Goal: Check status: Check status

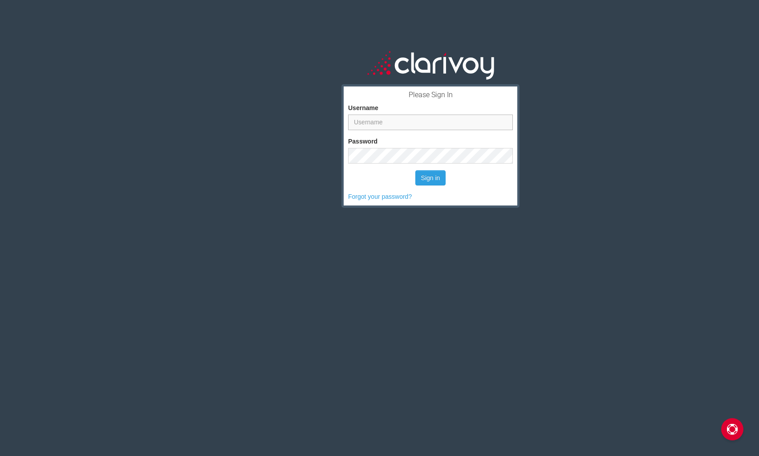
click at [431, 125] on input "Username" at bounding box center [430, 122] width 165 height 16
type input "ben.freeland"
click at [432, 179] on button "Sign in" at bounding box center [430, 177] width 31 height 15
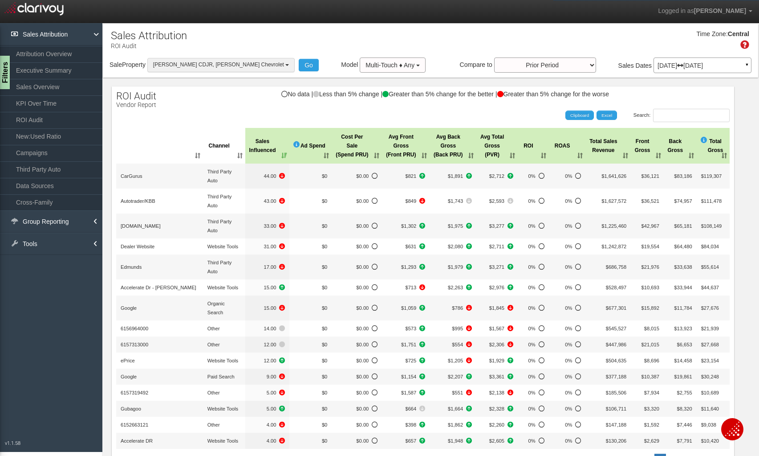
click at [240, 67] on button "[PERSON_NAME] CDJR, [PERSON_NAME] Chevrolet" at bounding box center [220, 65] width 147 height 14
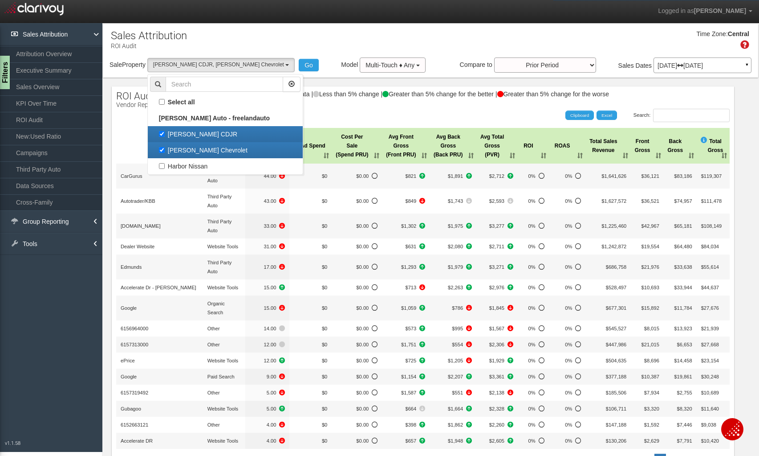
click at [164, 137] on label "[PERSON_NAME] CDJR" at bounding box center [225, 134] width 151 height 12
click at [164, 137] on input "[PERSON_NAME] CDJR" at bounding box center [162, 134] width 6 height 6
checkbox input "false"
select select "object:38"
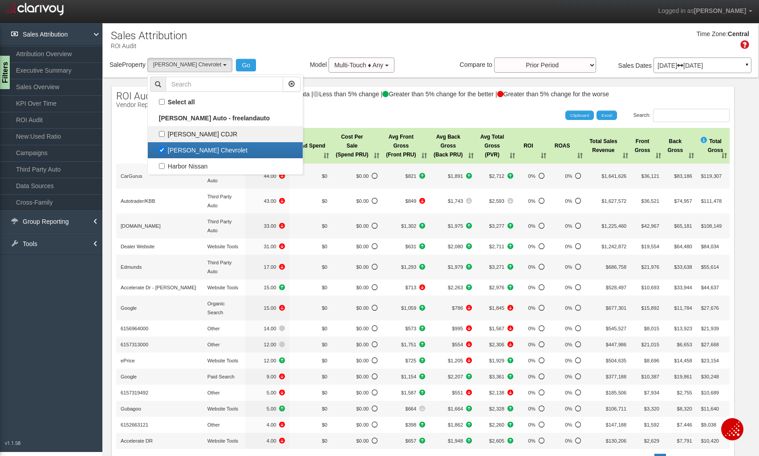
scroll to position [8, 0]
click at [331, 109] on div "Search: Clipboard Excel" at bounding box center [418, 115] width 623 height 13
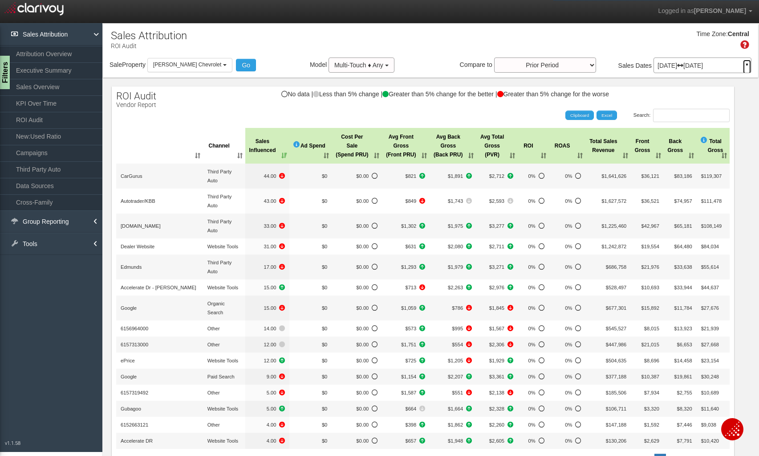
click at [743, 65] on link "▼" at bounding box center [747, 67] width 8 height 14
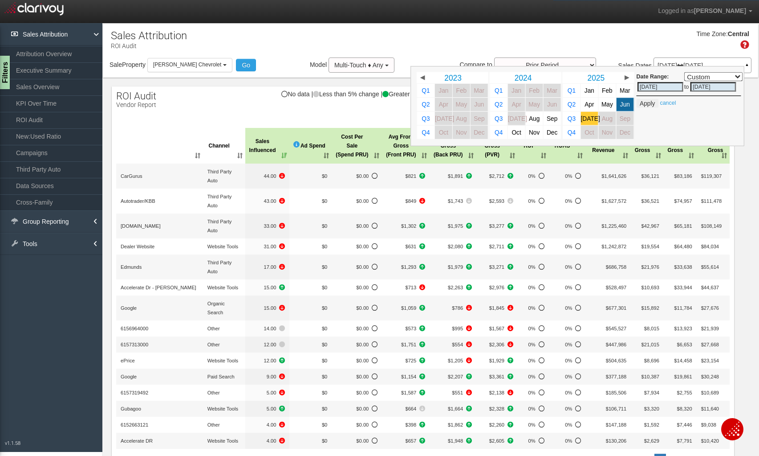
click at [581, 118] on span "[DATE]" at bounding box center [590, 118] width 19 height 7
select select ","
type input "[DATE]"
click at [639, 106] on button "Apply" at bounding box center [648, 103] width 22 height 9
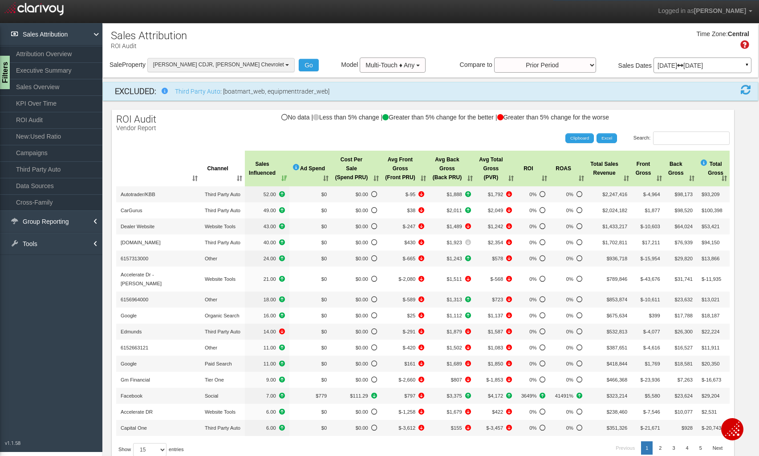
click at [245, 69] on button "[PERSON_NAME] CDJR, [PERSON_NAME] Chevrolet" at bounding box center [220, 65] width 147 height 14
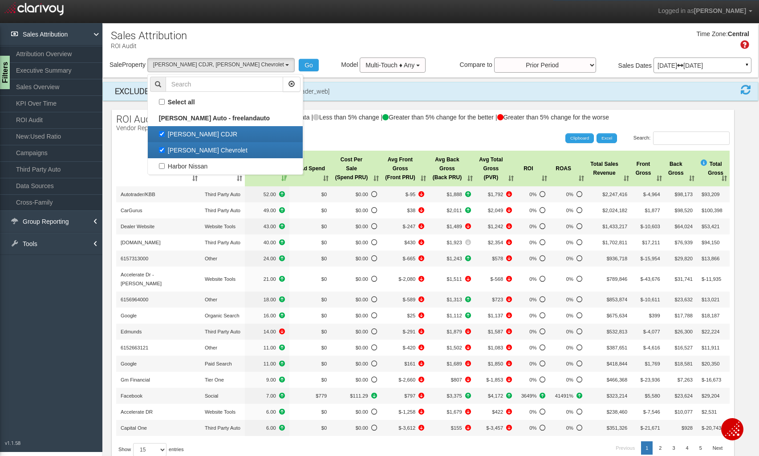
click at [162, 134] on label "[PERSON_NAME] CDJR" at bounding box center [225, 134] width 151 height 12
click at [162, 134] on input "[PERSON_NAME] CDJR" at bounding box center [162, 134] width 6 height 6
checkbox input "false"
select select "object:258"
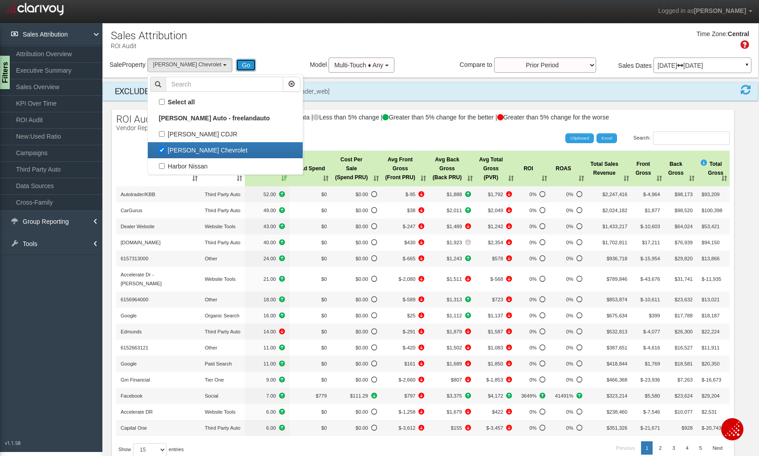
click at [236, 67] on button "Go" at bounding box center [246, 65] width 20 height 12
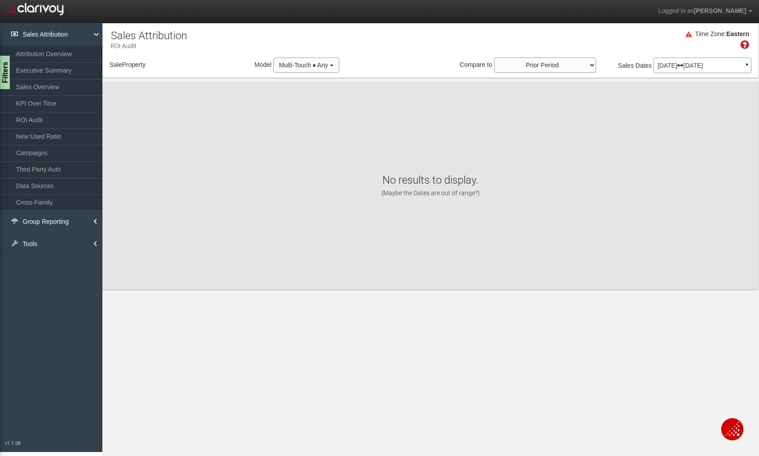
select select "object:317"
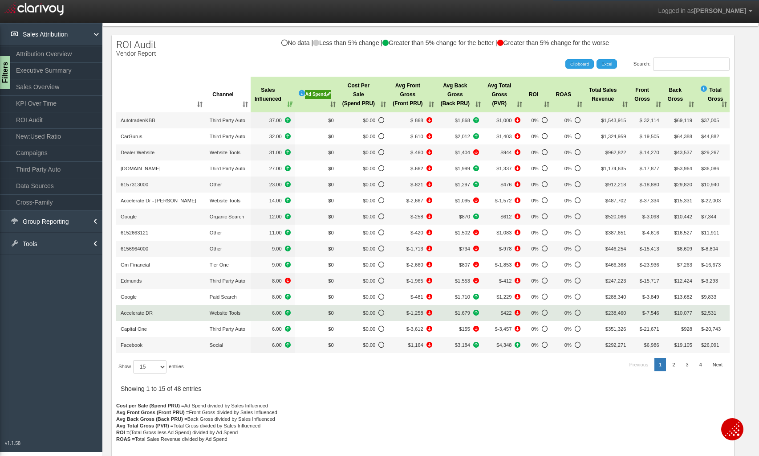
scroll to position [45, 0]
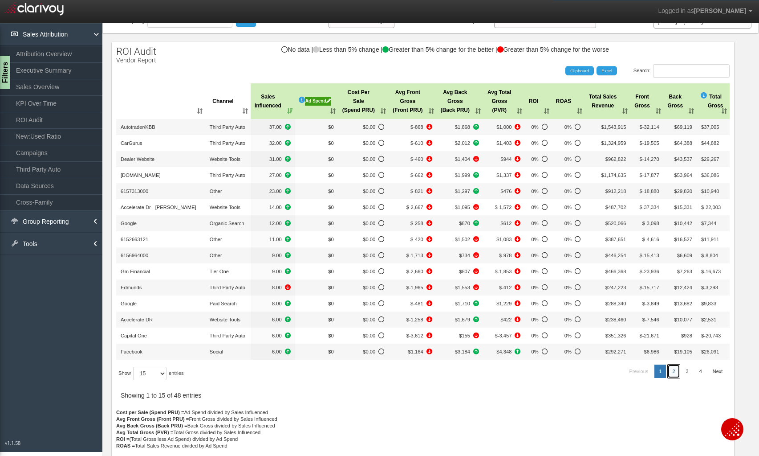
click at [668, 378] on link "2" at bounding box center [674, 370] width 12 height 13
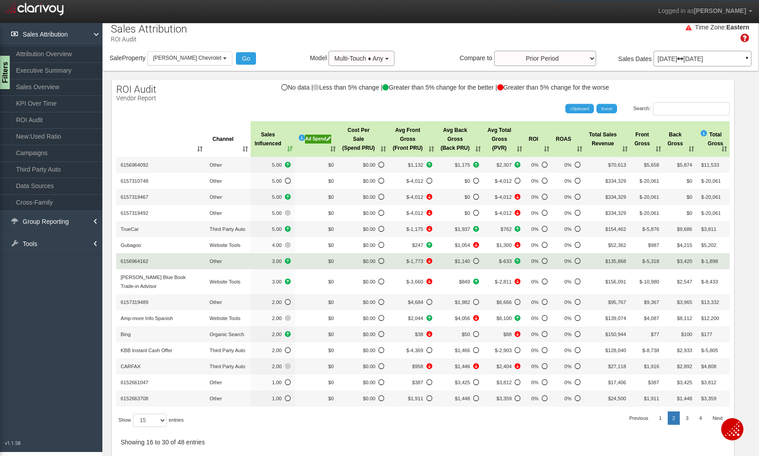
scroll to position [0, 0]
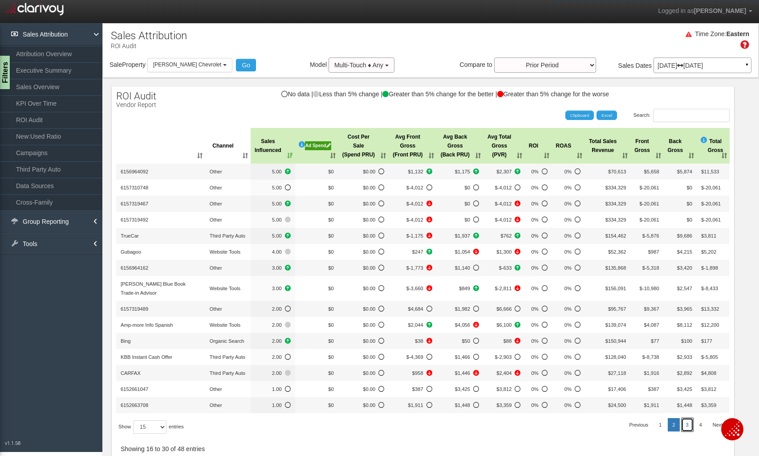
click at [682, 424] on link "3" at bounding box center [688, 424] width 12 height 13
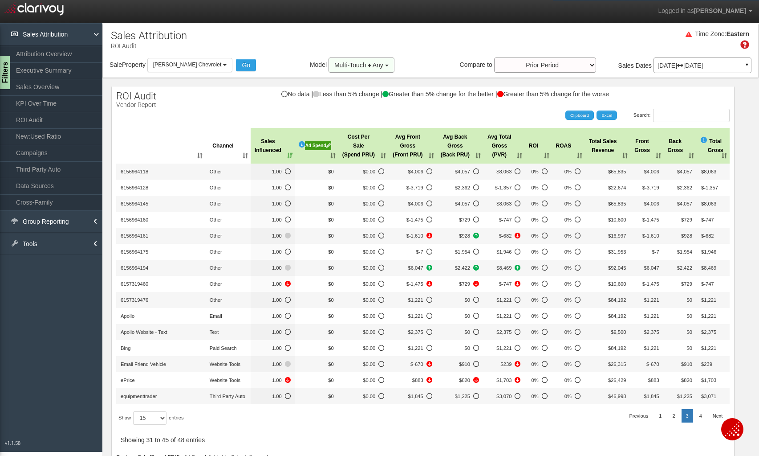
click at [385, 65] on span "button" at bounding box center [387, 66] width 4 height 2
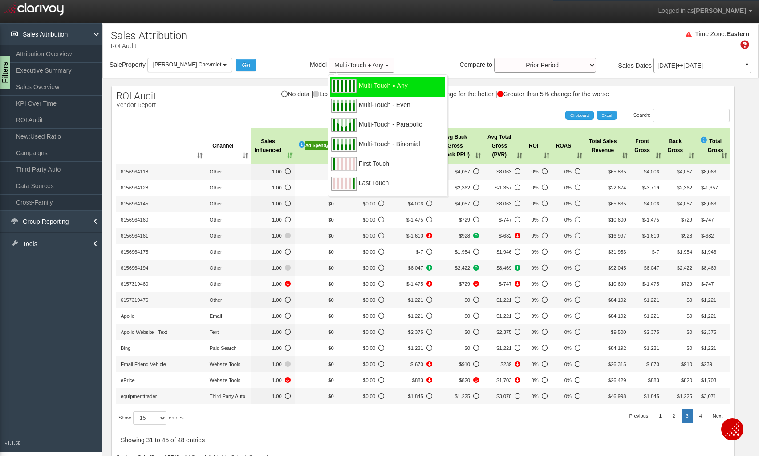
click at [436, 57] on div "Time Zone: Eastern" at bounding box center [431, 43] width 656 height 29
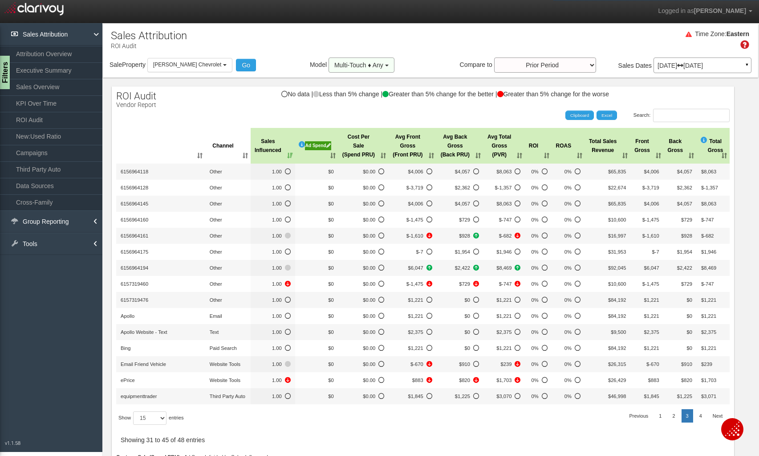
click at [377, 65] on button "Multi-Touch ♦ Any" at bounding box center [362, 64] width 66 height 15
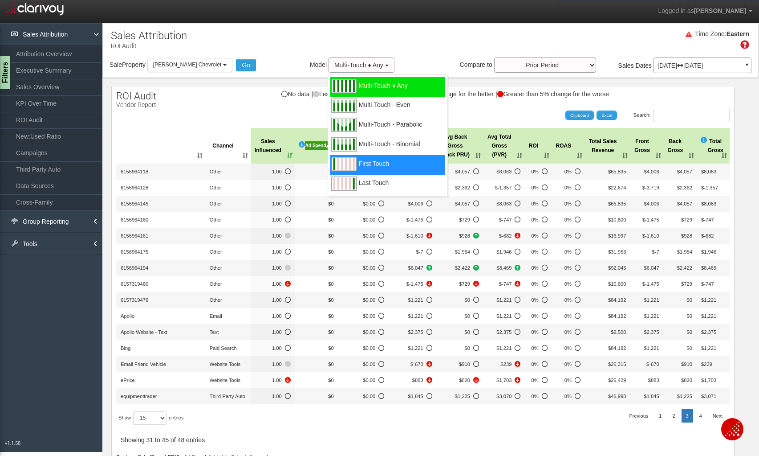
click at [369, 163] on span "First Touch" at bounding box center [374, 168] width 30 height 11
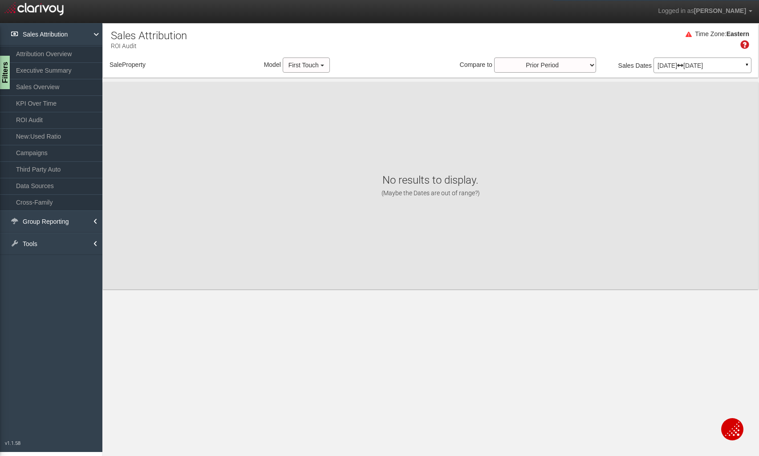
select select "object:358"
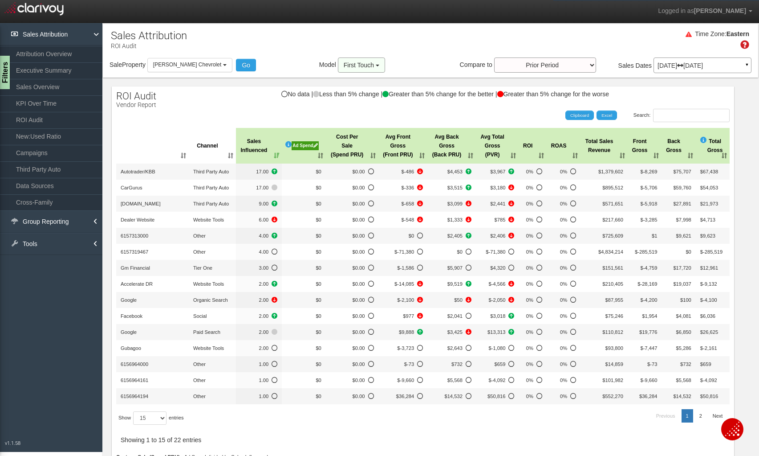
click at [368, 64] on button "First Touch" at bounding box center [361, 64] width 47 height 15
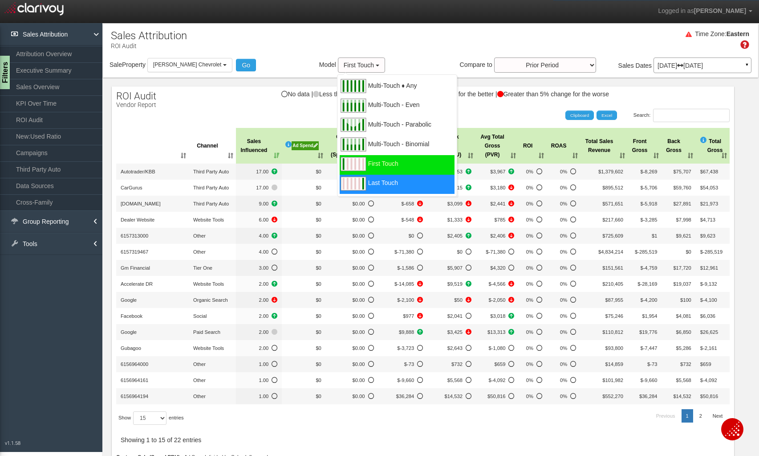
click at [368, 183] on span "Last Touch" at bounding box center [383, 188] width 30 height 11
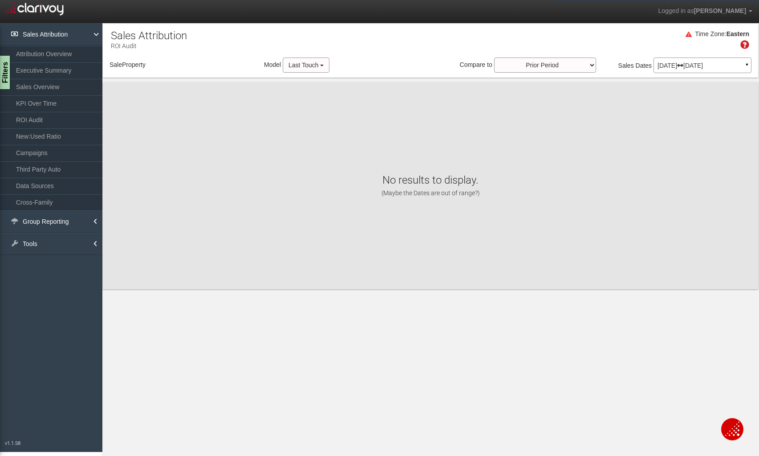
select select "object:399"
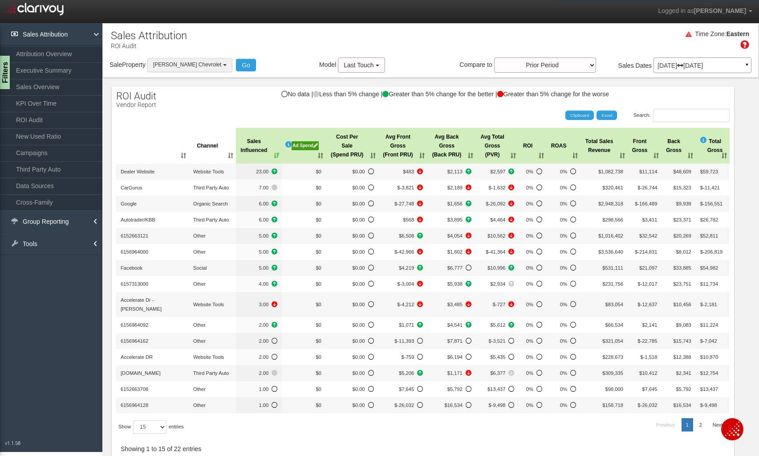
click at [206, 65] on button "[PERSON_NAME] Chevrolet" at bounding box center [189, 65] width 85 height 14
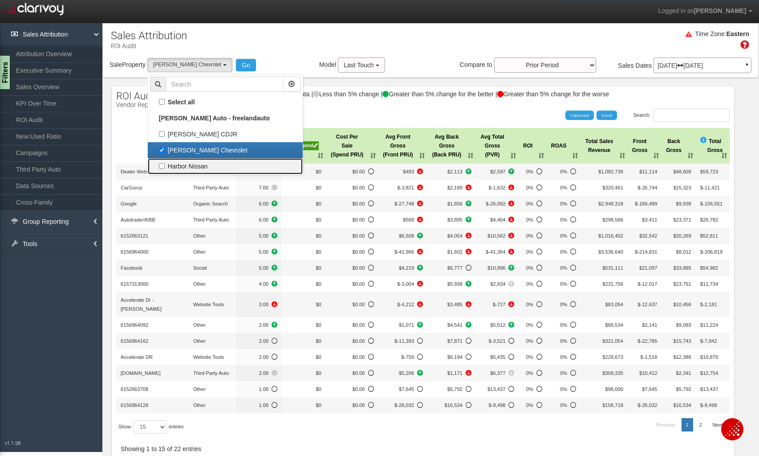
click at [164, 162] on label "Harbor Nissan" at bounding box center [225, 166] width 151 height 12
click at [164, 163] on input "Harbor Nissan" at bounding box center [162, 166] width 6 height 6
checkbox input "true"
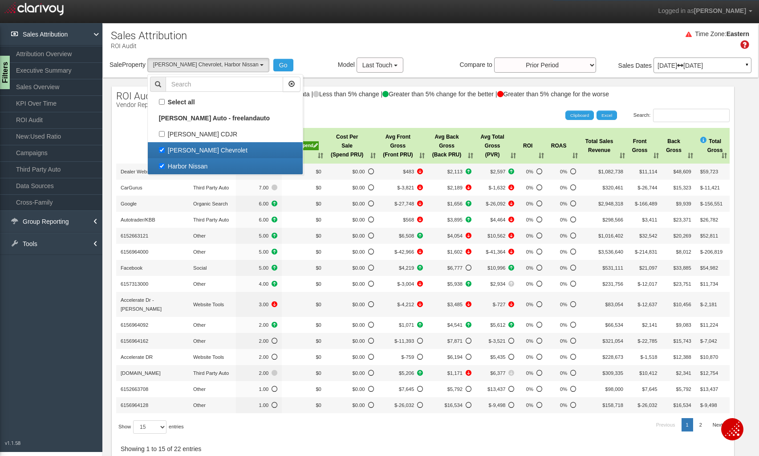
scroll to position [16, 0]
click at [162, 151] on label "[PERSON_NAME] Chevrolet" at bounding box center [225, 150] width 151 height 12
click at [162, 151] on input "[PERSON_NAME] Chevrolet" at bounding box center [162, 150] width 6 height 6
checkbox input "false"
select select "object:400"
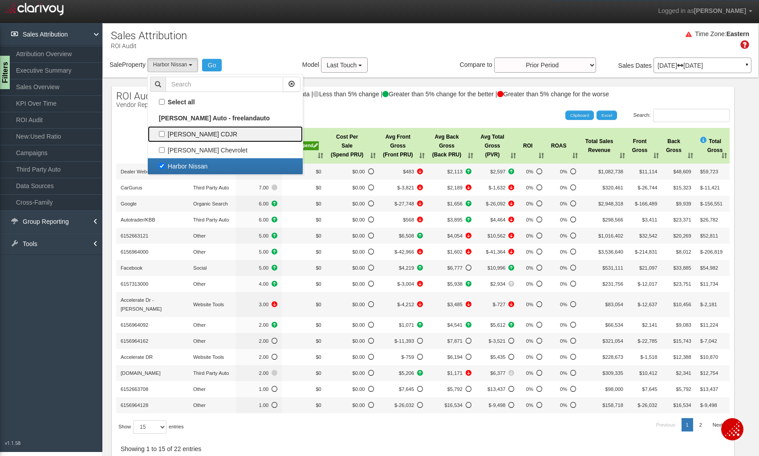
click at [166, 131] on label "[PERSON_NAME] CDJR" at bounding box center [225, 134] width 151 height 12
click at [165, 131] on input "[PERSON_NAME] CDJR" at bounding box center [162, 134] width 6 height 6
checkbox input "true"
select select "object:398"
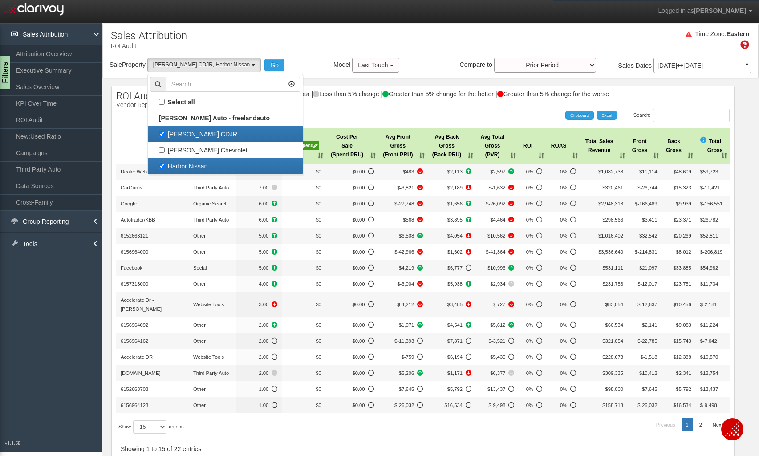
click at [165, 165] on label "Harbor Nissan" at bounding box center [225, 166] width 151 height 12
click at [165, 165] on input "Harbor Nissan" at bounding box center [162, 166] width 6 height 6
checkbox input "false"
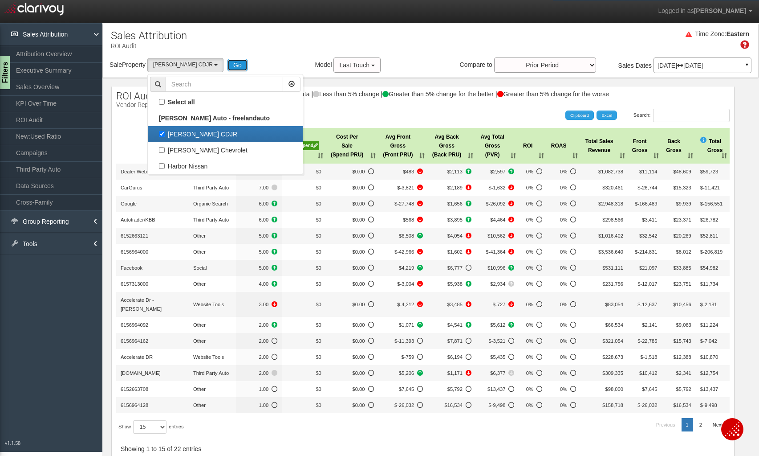
click at [228, 67] on button "Go" at bounding box center [238, 65] width 20 height 12
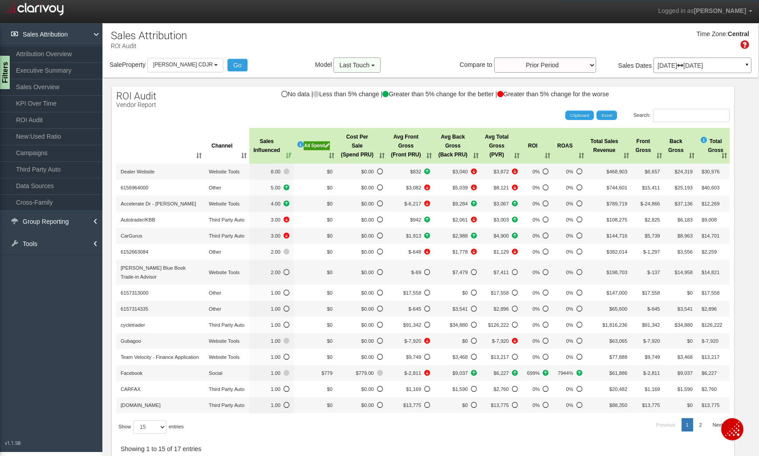
click at [355, 64] on span "Last Touch" at bounding box center [354, 64] width 30 height 7
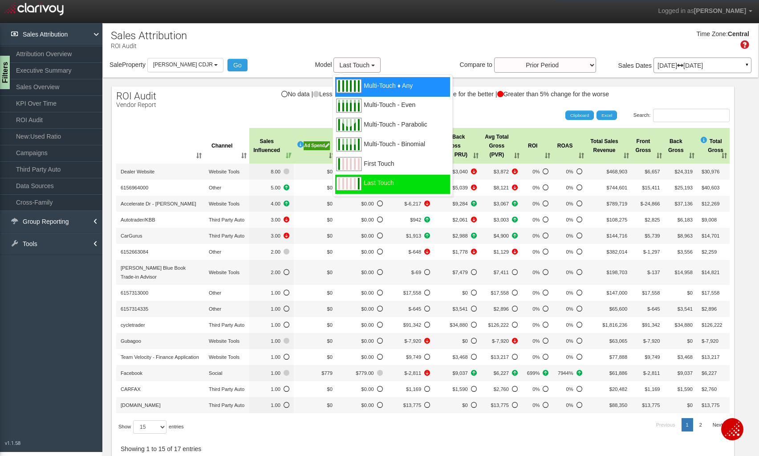
click at [364, 86] on span "Multi-Touch ♦ Any" at bounding box center [388, 91] width 49 height 11
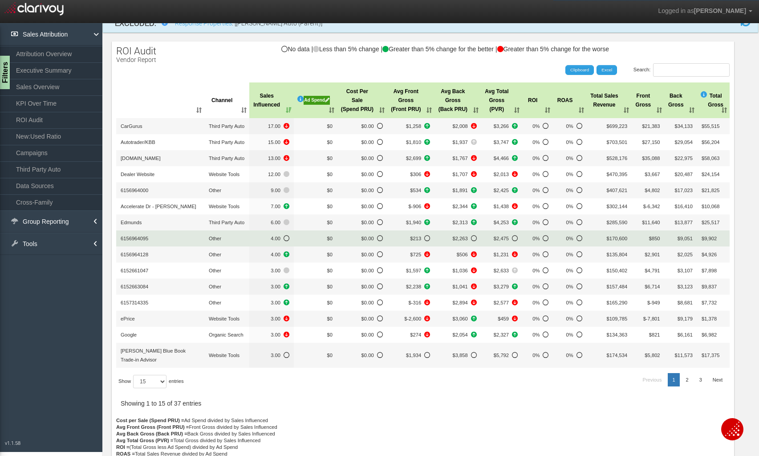
scroll to position [0, 0]
